Goal: Information Seeking & Learning: Understand process/instructions

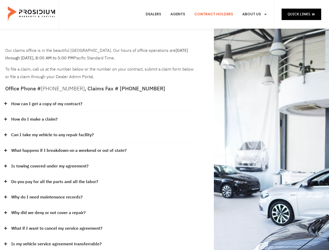
click at [164, 125] on div "How do I make a claim?" at bounding box center [99, 120] width 189 height 16
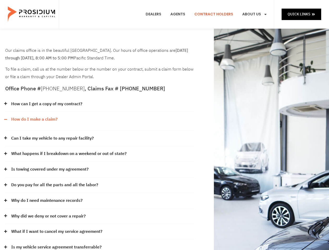
click at [100, 104] on div "How can I get a copy of my contract?" at bounding box center [99, 104] width 189 height 16
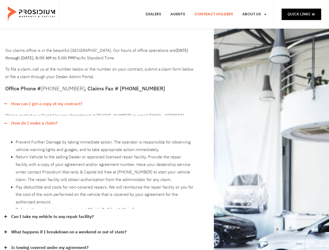
click at [46, 104] on link "How can I get a copy of my contract?" at bounding box center [46, 104] width 71 height 8
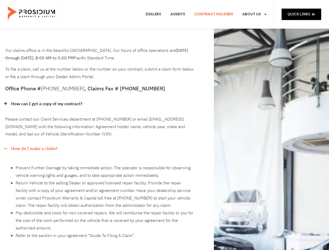
click at [100, 119] on div "Please contact our Client Services department at [PHONE_NUMBER] or email [EMAIL…" at bounding box center [99, 126] width 189 height 29
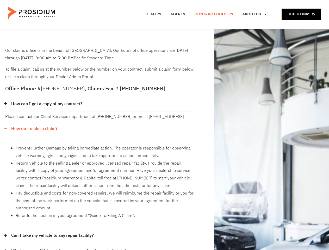
click at [34, 119] on div "Please contact our Client Services department at [PHONE_NUMBER] or email [EMAIL…" at bounding box center [99, 116] width 189 height 9
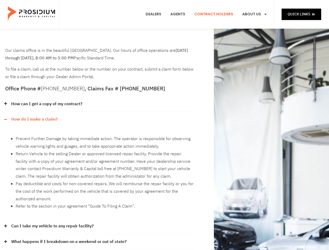
click at [100, 135] on li "Prevent Further Damage by taking immediate action. The operator is responsible …" at bounding box center [105, 142] width 179 height 15
click at [53, 135] on div "Prevent Further Damage by taking immediate action. The operator is responsible …" at bounding box center [99, 172] width 189 height 91
click at [100, 151] on li "Return Vehicle to the selling Dealer or approved licensed repair facility. Prov…" at bounding box center [105, 165] width 179 height 30
click at [68, 150] on li "Return Vehicle to the selling Dealer or approved licensed repair facility. Prov…" at bounding box center [105, 165] width 179 height 30
click at [100, 166] on li "Return Vehicle to the selling Dealer or approved licensed repair facility. Prov…" at bounding box center [105, 165] width 179 height 30
